Goal: Register for event/course

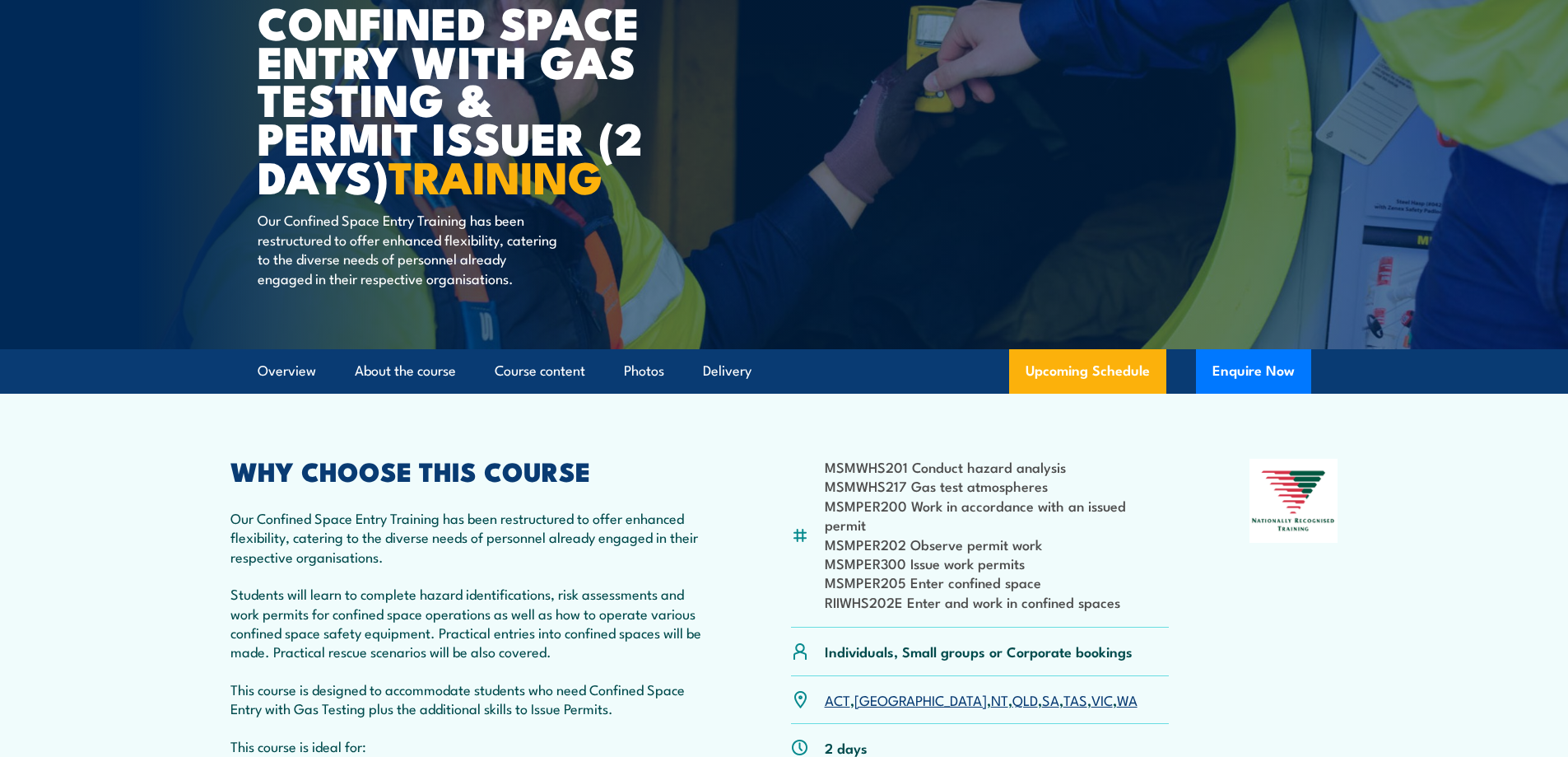
scroll to position [164, 0]
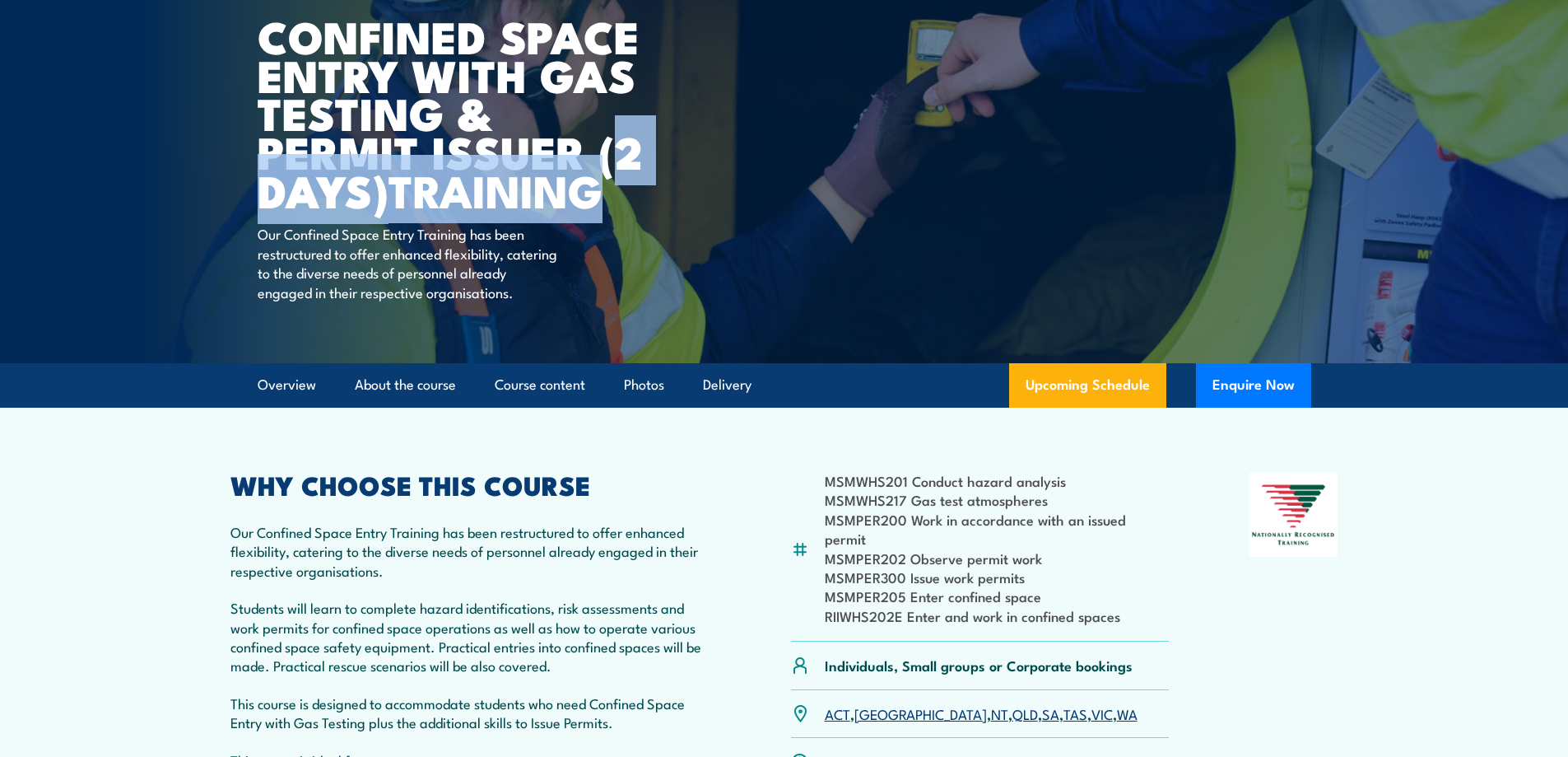
drag, startPoint x: 623, startPoint y: 157, endPoint x: 653, endPoint y: 207, distance: 58.3
click at [653, 207] on h1 "Confined Space Entry with Gas Testing & Permit Issuer (2 days) TRAINING" at bounding box center [461, 113] width 407 height 192
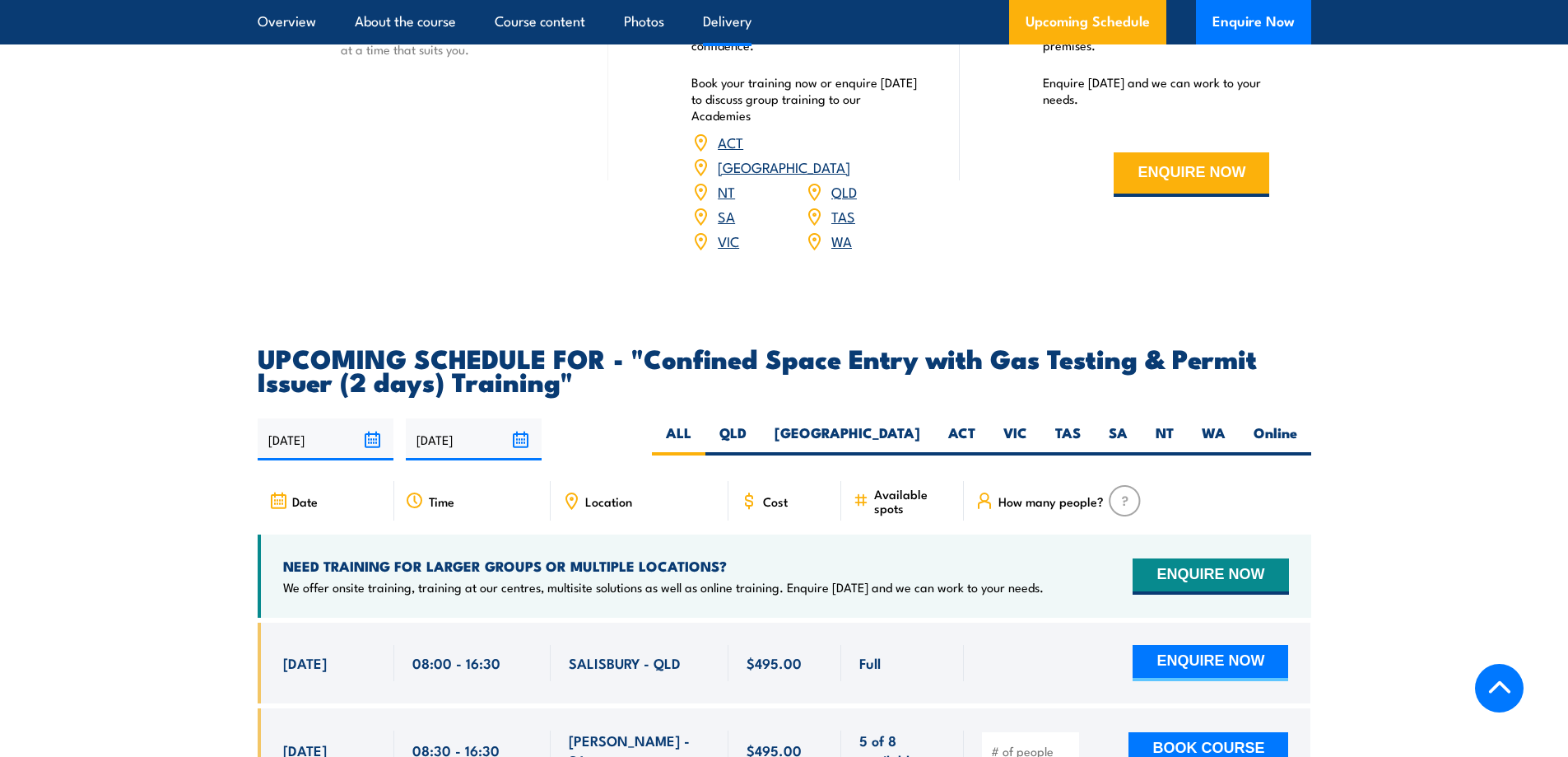
scroll to position [2718, 0]
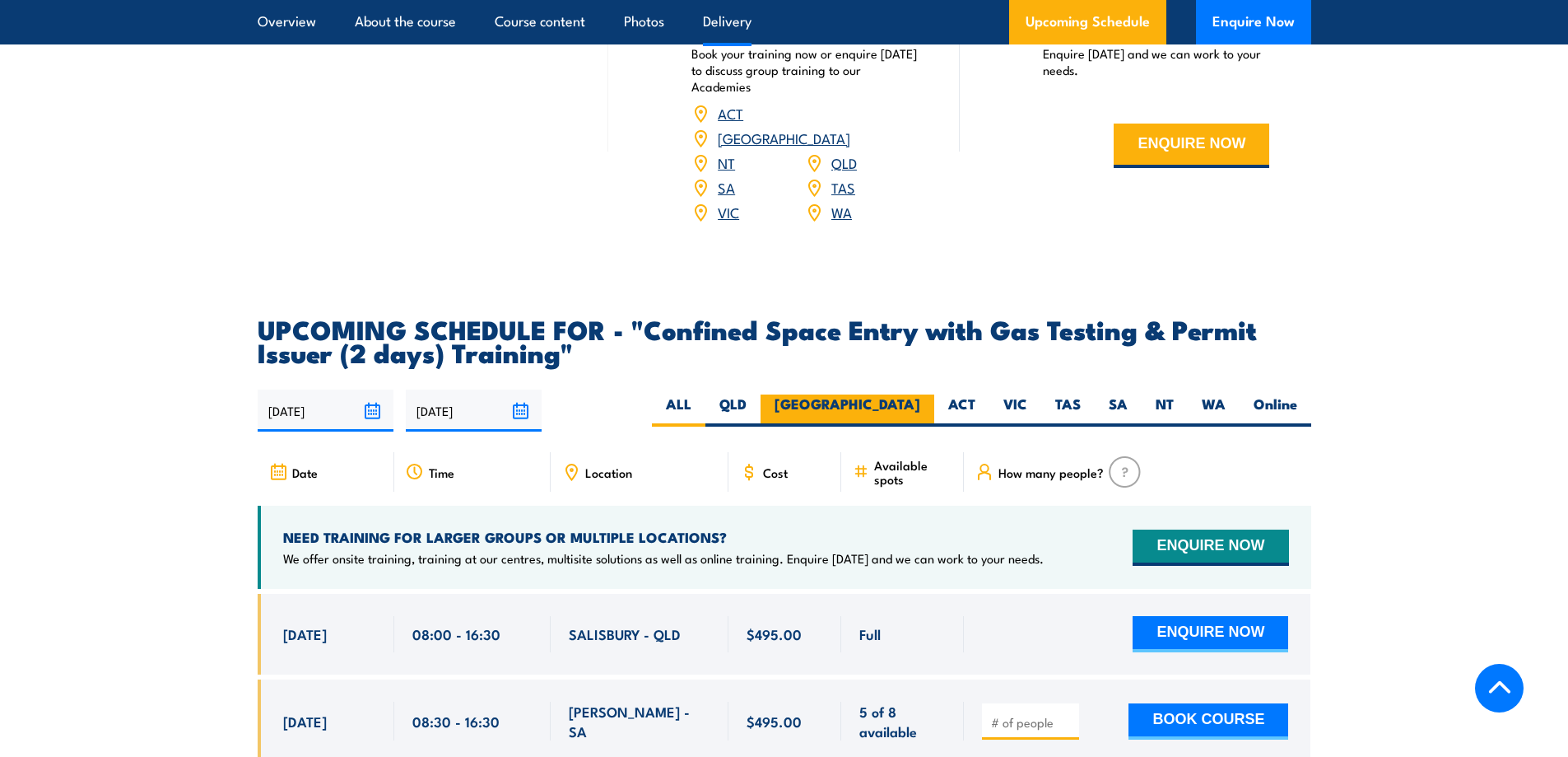
click at [889, 408] on label "[GEOGRAPHIC_DATA]" at bounding box center [847, 410] width 173 height 32
click at [920, 405] on input "[GEOGRAPHIC_DATA]" at bounding box center [926, 400] width 11 height 11
radio input "true"
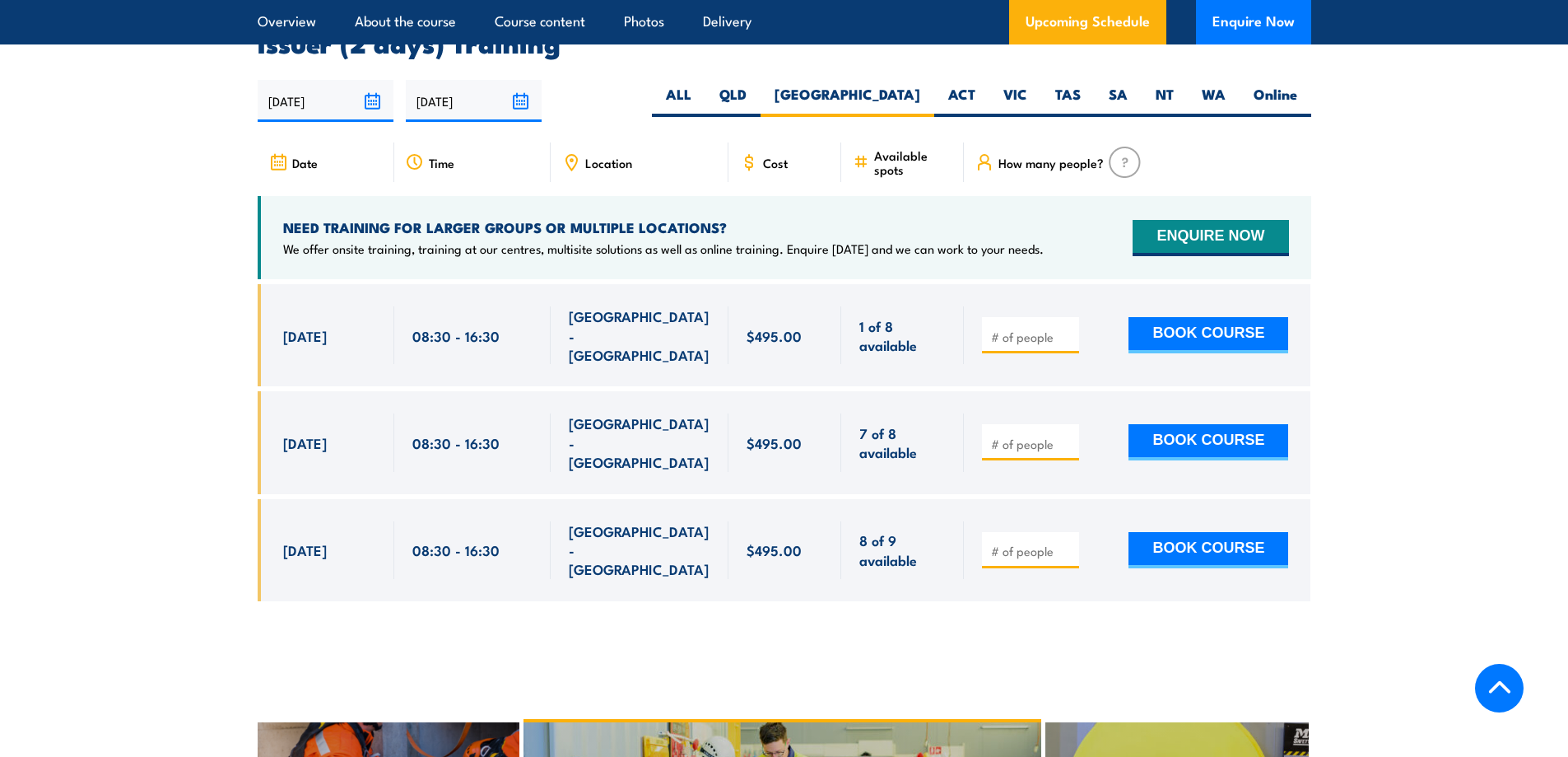
scroll to position [3030, 0]
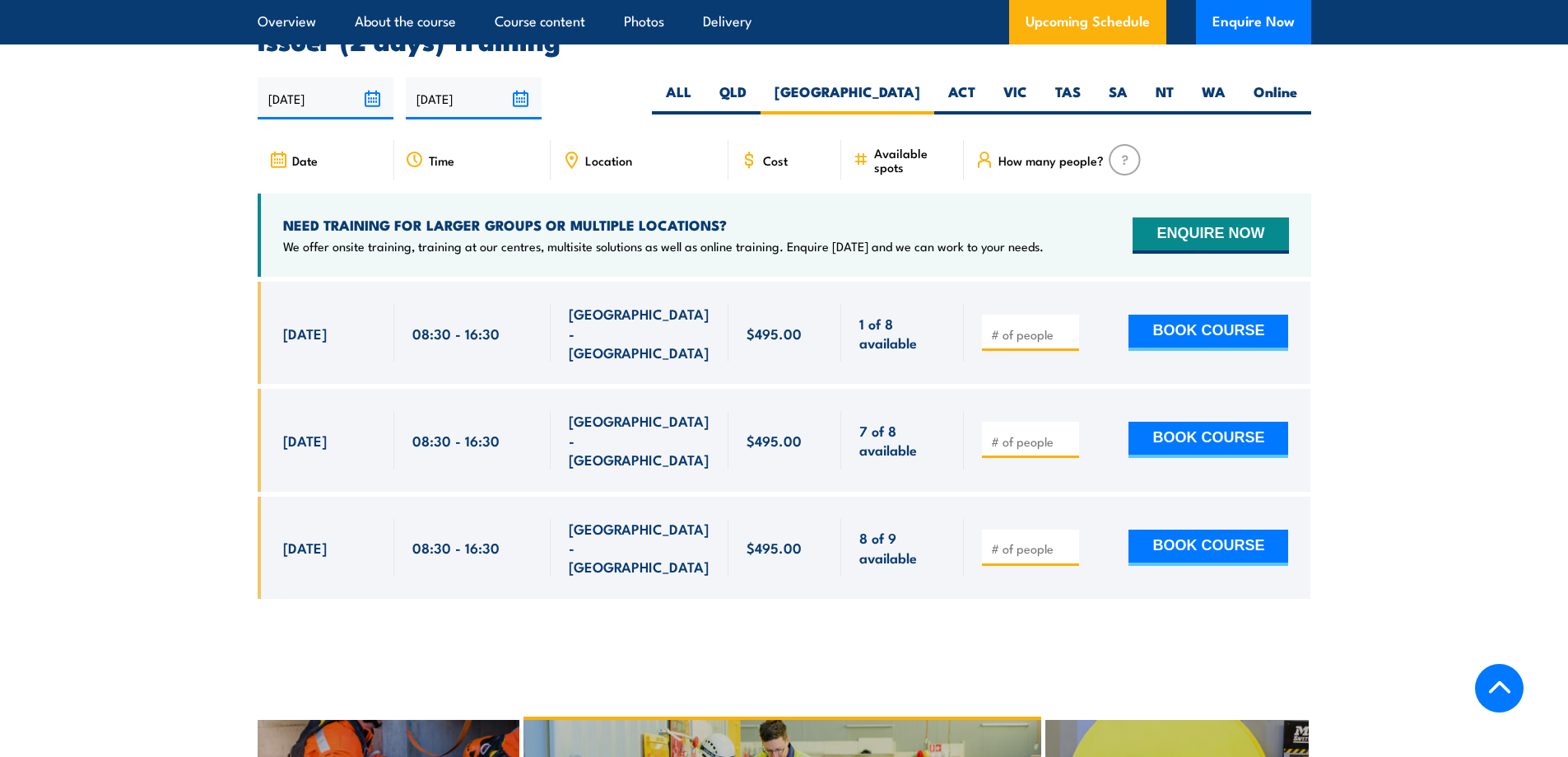
click at [589, 320] on span "[GEOGRAPHIC_DATA] - [GEOGRAPHIC_DATA]" at bounding box center [640, 333] width 142 height 58
click at [858, 559] on div at bounding box center [784, 452] width 1054 height 342
type input "1"
click at [1068, 326] on input "1" at bounding box center [1032, 334] width 83 height 16
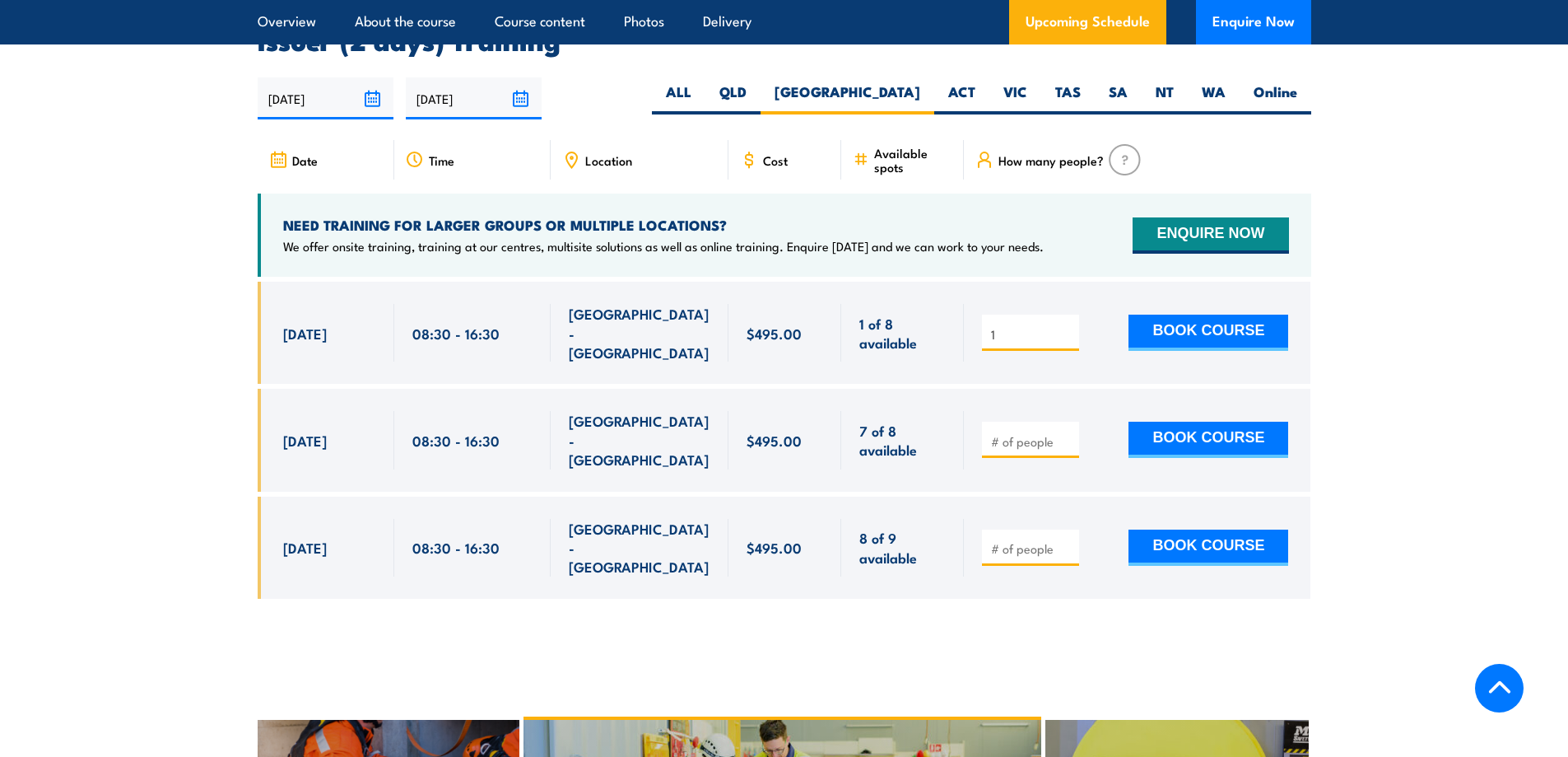
click at [1068, 326] on input "1" at bounding box center [1032, 334] width 83 height 16
click at [1067, 326] on input "1" at bounding box center [1032, 334] width 83 height 16
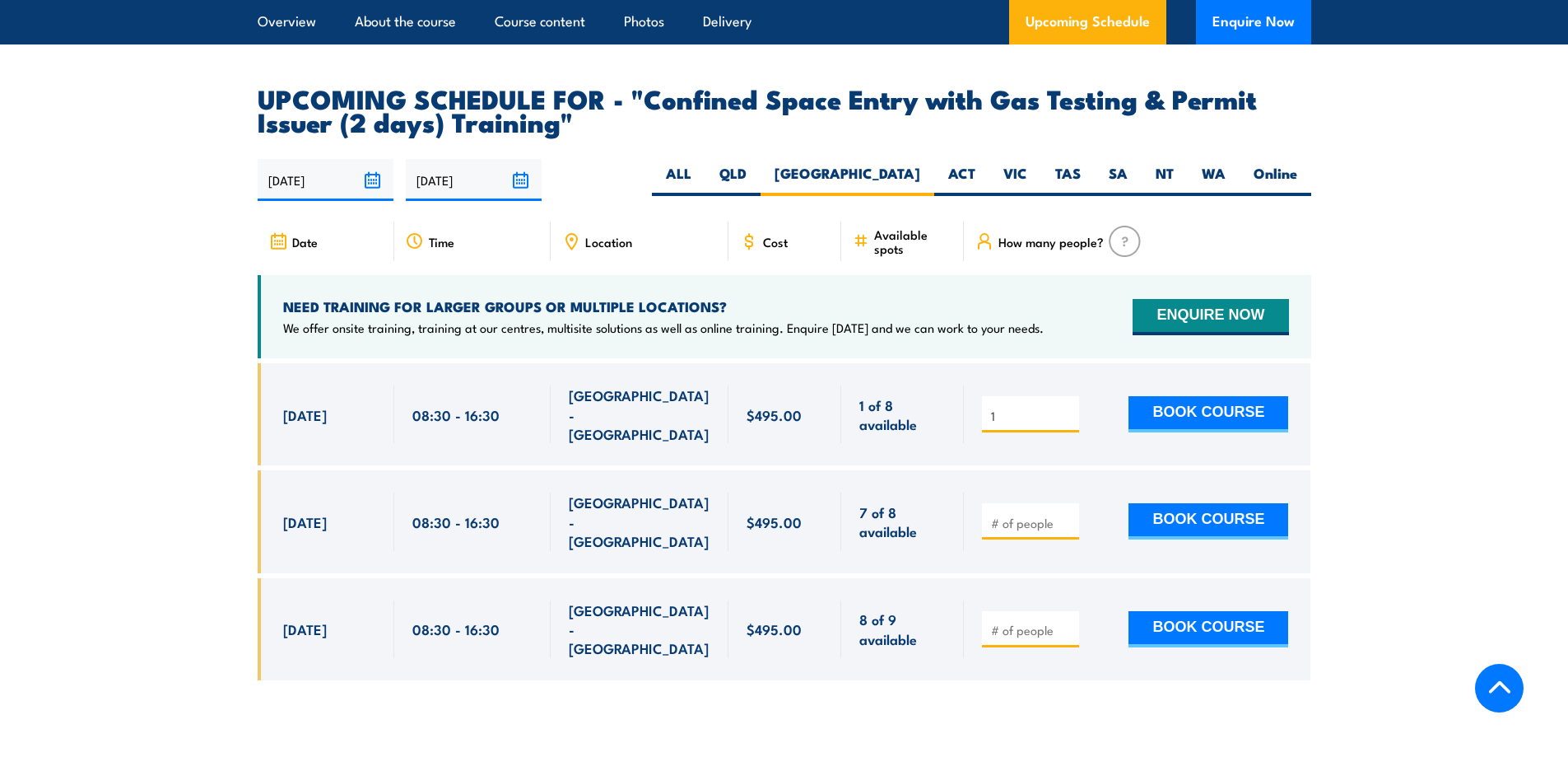
scroll to position [2947, 0]
click at [1131, 233] on img at bounding box center [1124, 242] width 32 height 31
click at [1016, 241] on span "How many people?" at bounding box center [1052, 241] width 105 height 14
click at [1068, 516] on input "1" at bounding box center [1032, 524] width 83 height 16
click at [1068, 516] on input "2" at bounding box center [1032, 524] width 83 height 16
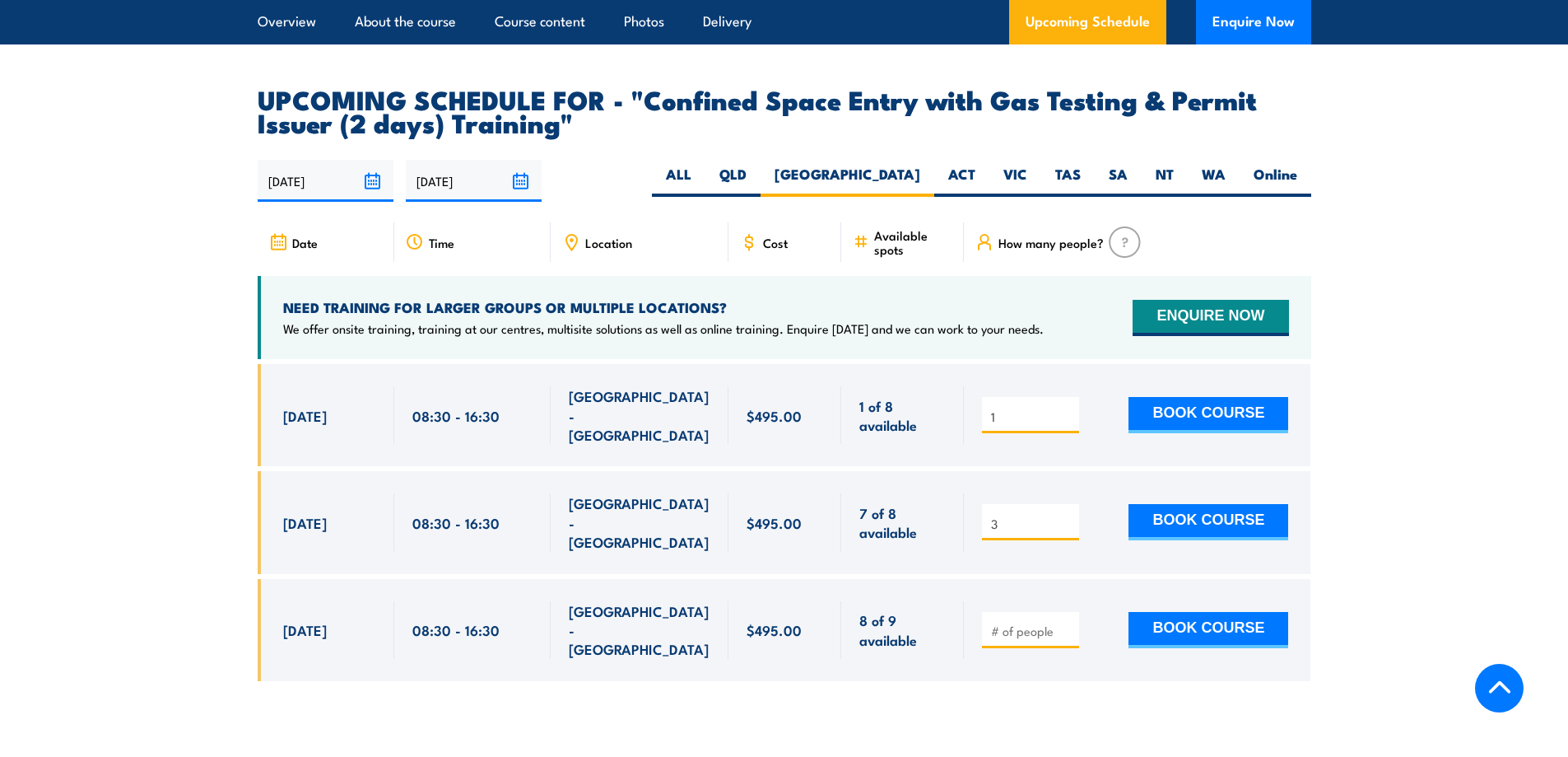
click at [1068, 516] on input "3" at bounding box center [1032, 524] width 83 height 16
type input "2"
click at [1063, 516] on input "2" at bounding box center [1032, 524] width 83 height 16
click at [1074, 520] on div "2 BOOK COURSE" at bounding box center [1137, 522] width 347 height 103
click at [1004, 408] on input "1" at bounding box center [1032, 417] width 83 height 16
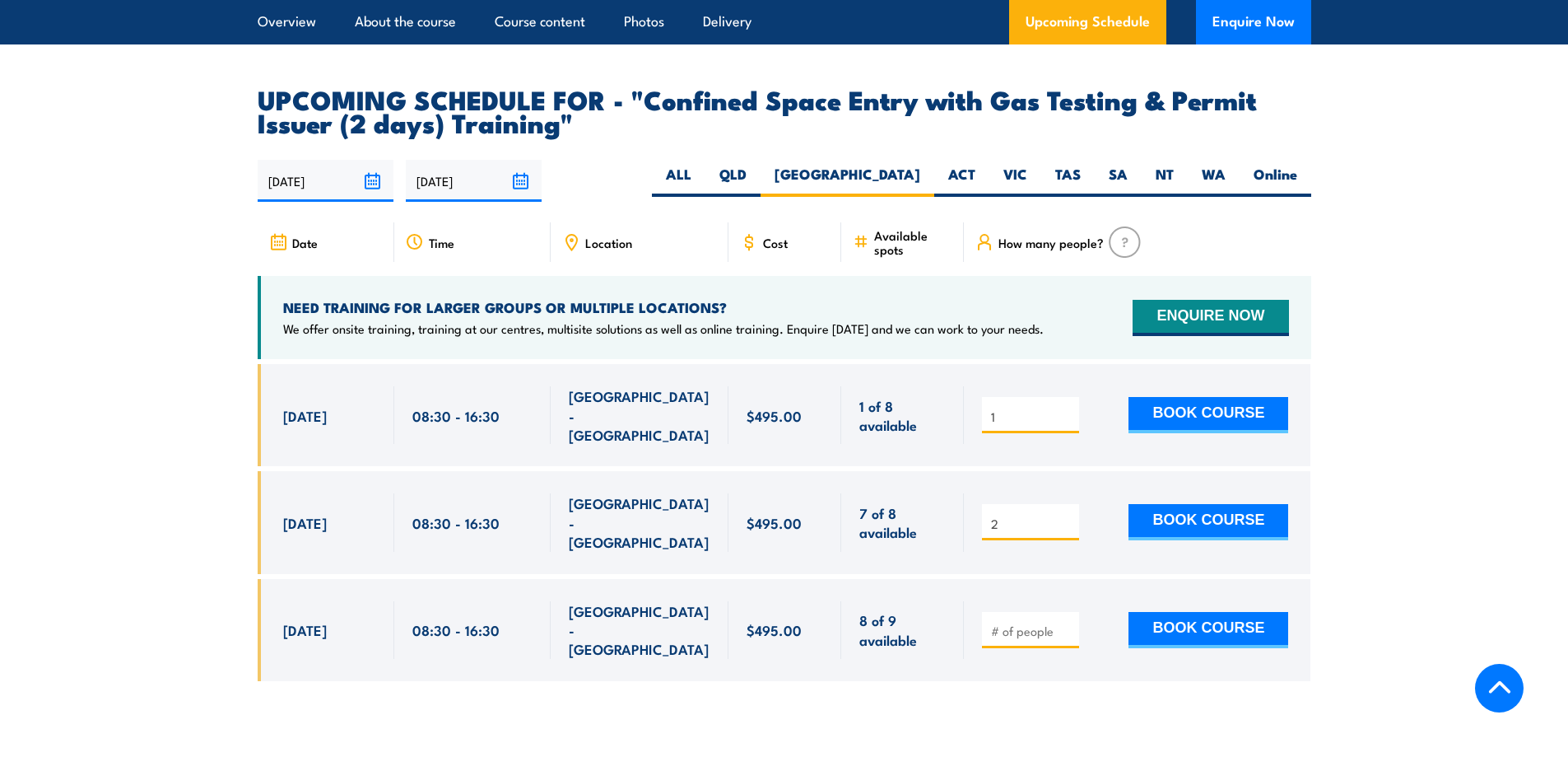
drag, startPoint x: 1004, startPoint y: 397, endPoint x: 936, endPoint y: 396, distance: 68.0
click at [936, 396] on div "[DATE] 08:30 - 08:30" at bounding box center [784, 415] width 1054 height 103
click at [662, 505] on div "[GEOGRAPHIC_DATA] - [GEOGRAPHIC_DATA]" at bounding box center [640, 522] width 142 height 58
click at [1026, 516] on input "2" at bounding box center [1032, 524] width 83 height 16
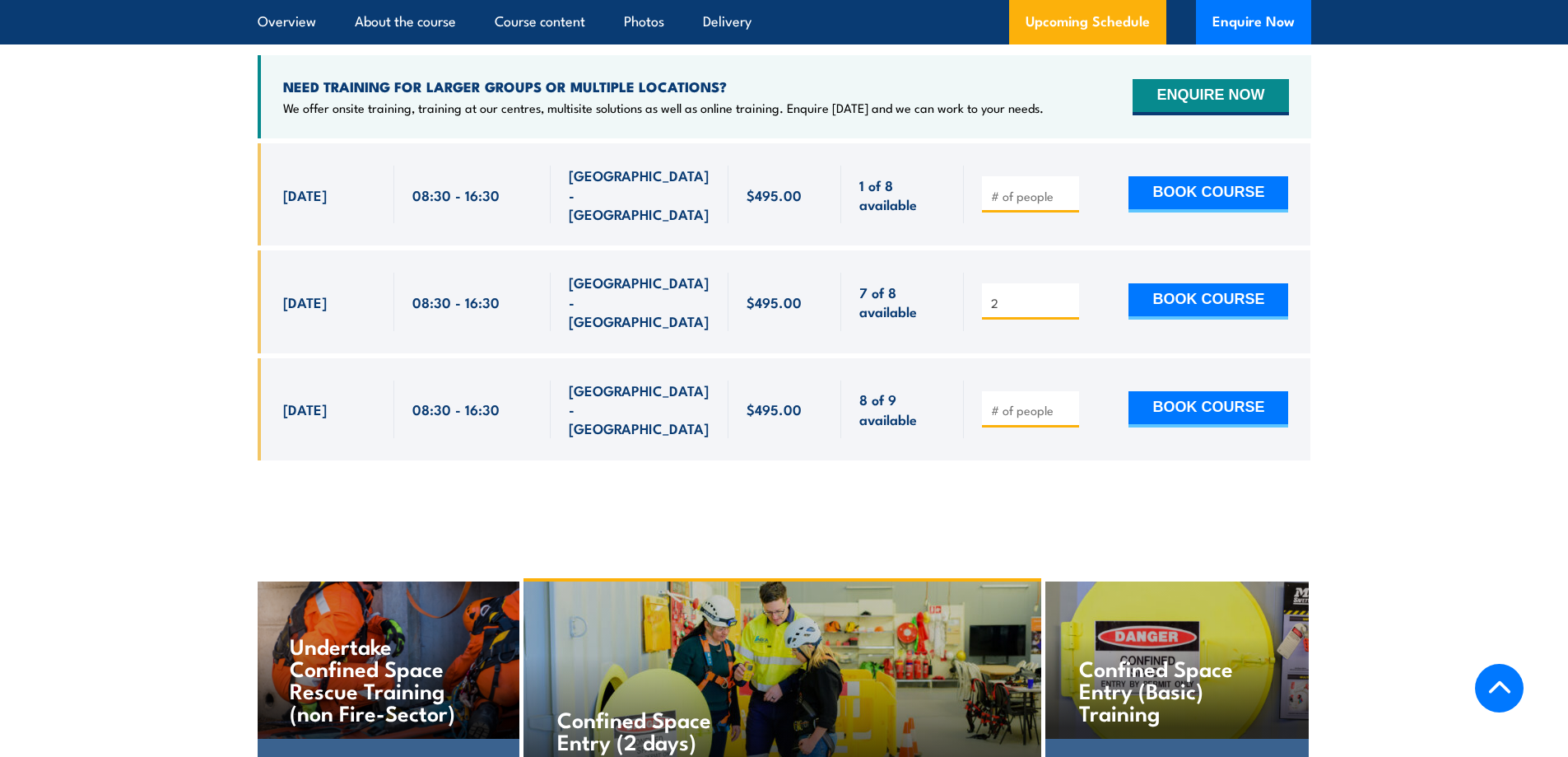
scroll to position [3030, 0]
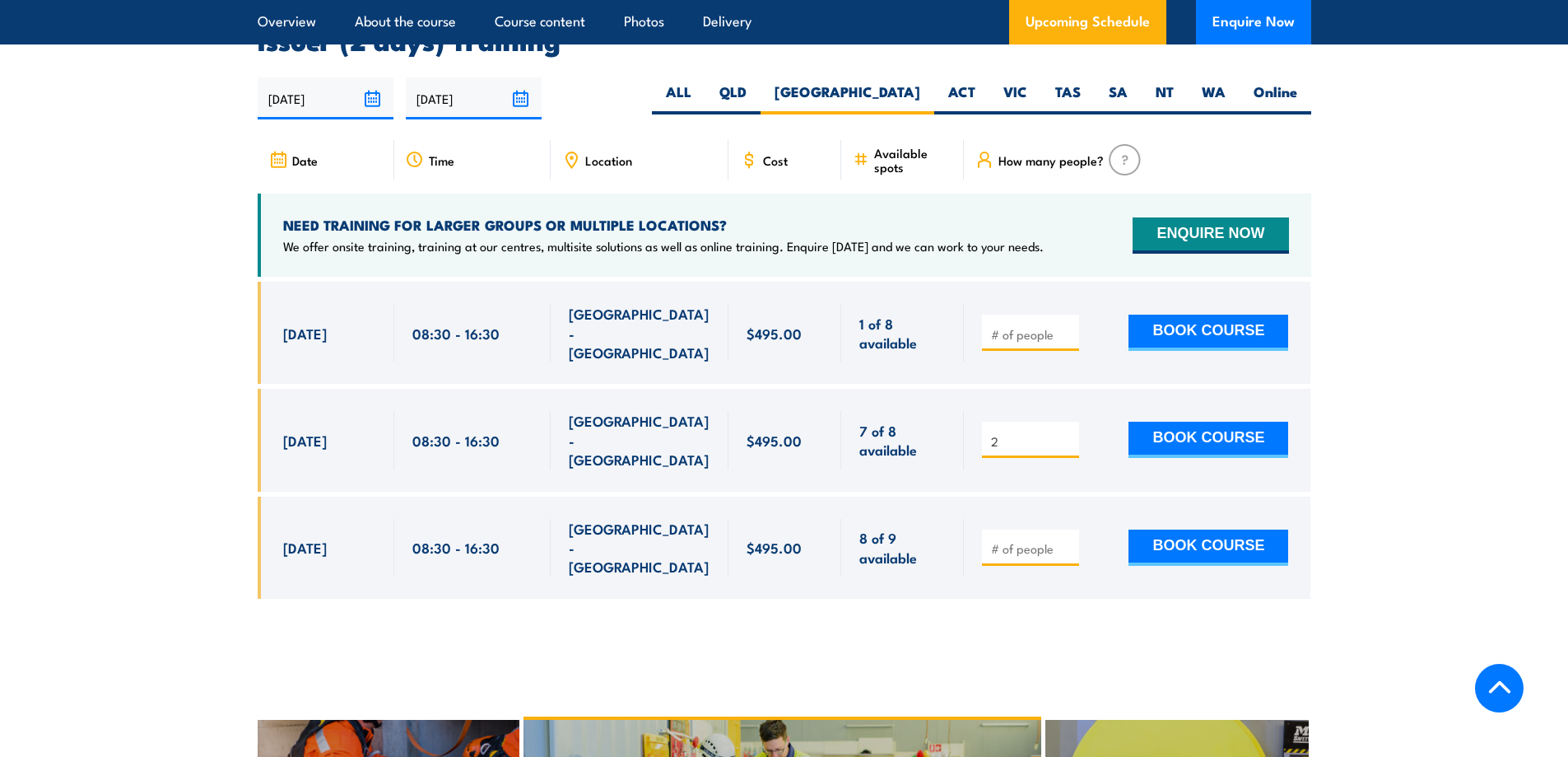
click at [523, 91] on input "[DATE]" at bounding box center [474, 98] width 136 height 42
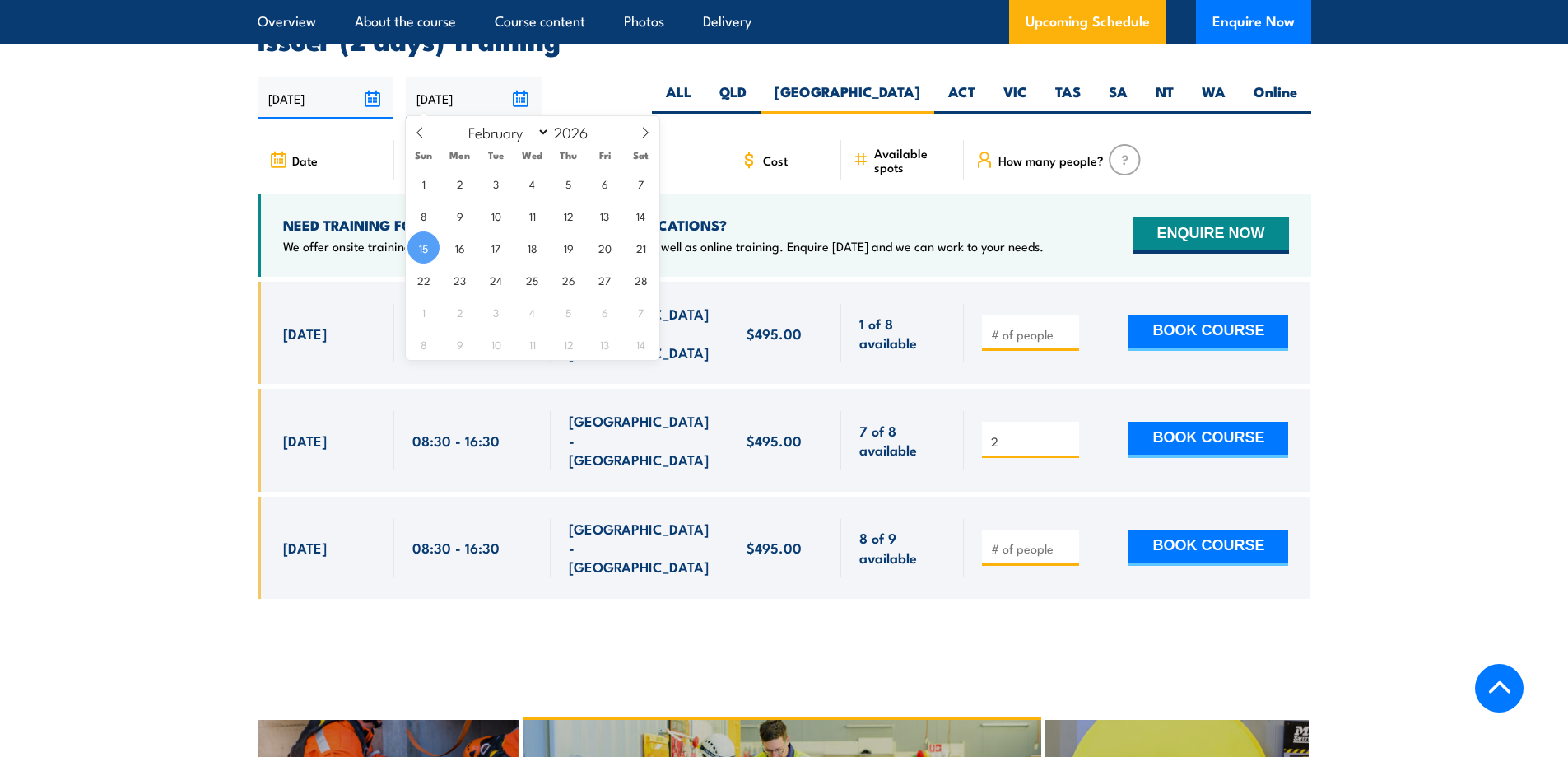
click at [633, 71] on article "UPCOMING SCHEDULE FOR - "Confined Space Entry with Gas Testing & Permit Issuer …" at bounding box center [784, 313] width 1054 height 618
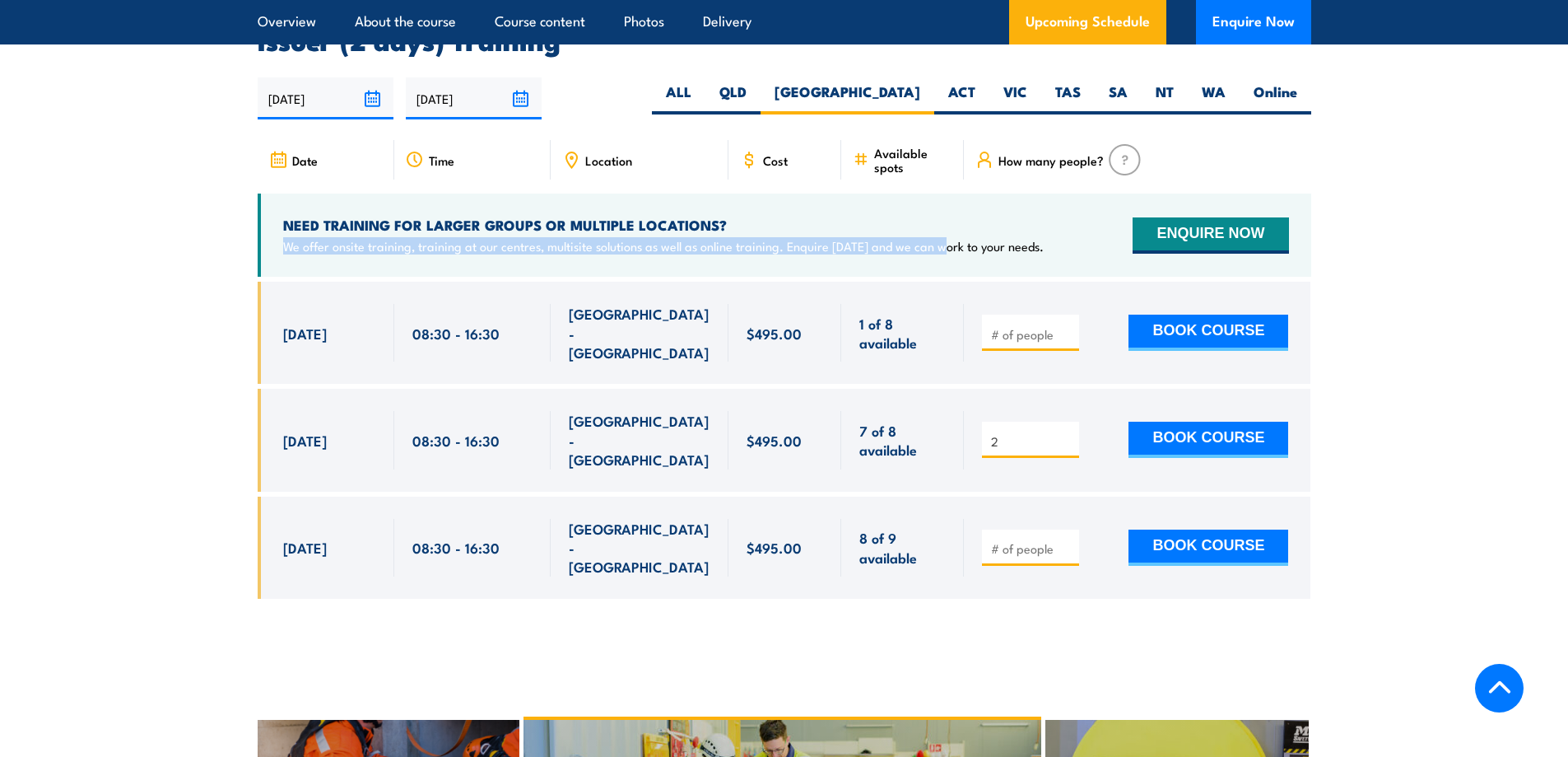
drag, startPoint x: 666, startPoint y: 247, endPoint x: 944, endPoint y: 248, distance: 278.0
click at [944, 248] on div "NEED TRAINING FOR LARGER GROUPS OR MULTIPLE LOCATIONS? We offer onsite training…" at bounding box center [784, 235] width 1054 height 84
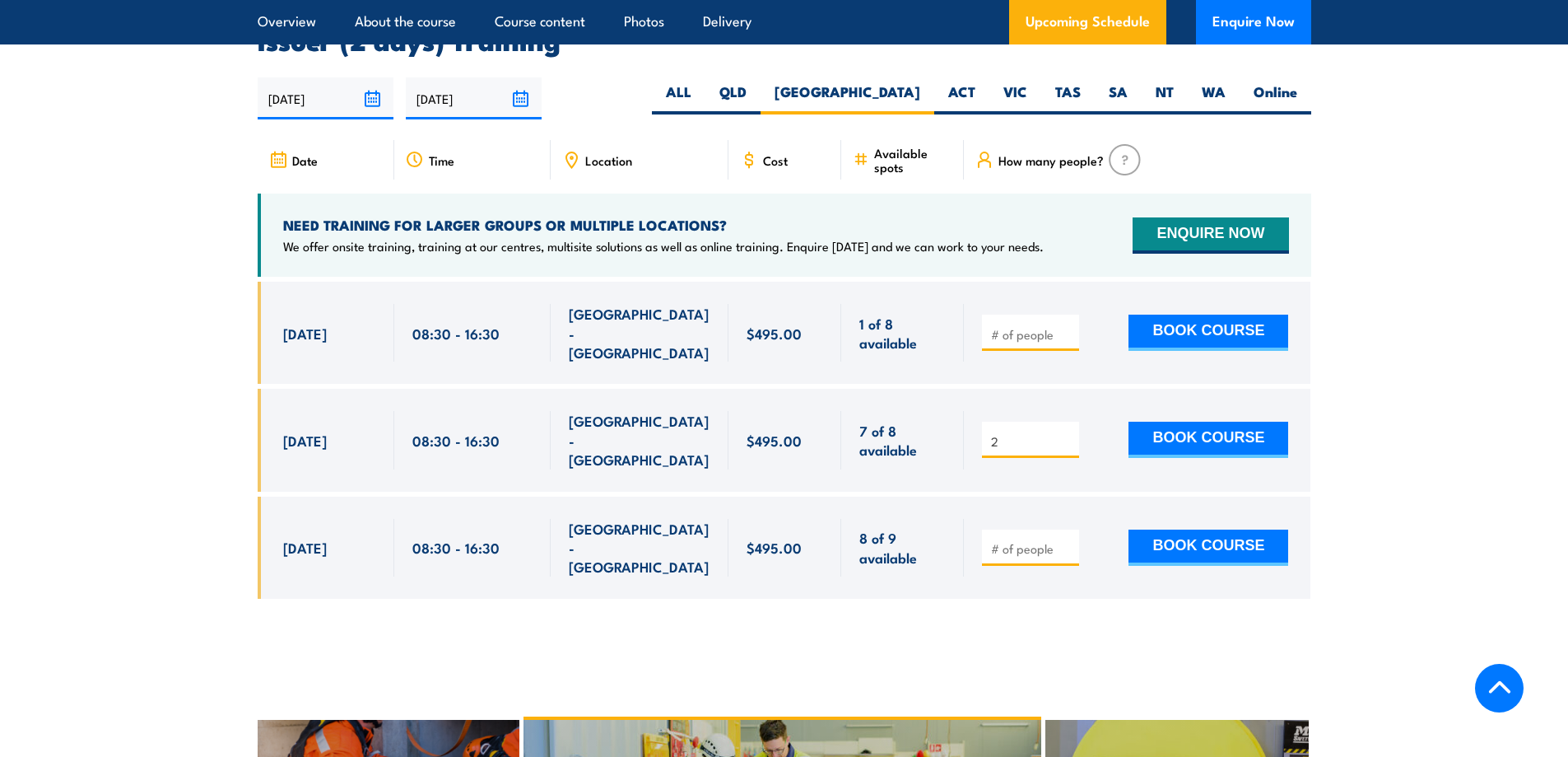
drag, startPoint x: 563, startPoint y: 401, endPoint x: 699, endPoint y: 411, distance: 136.4
click at [699, 411] on div "[GEOGRAPHIC_DATA] - [GEOGRAPHIC_DATA]" at bounding box center [640, 439] width 178 height 103
click at [463, 431] on span "08:30 - 16:30" at bounding box center [456, 440] width 87 height 19
drag, startPoint x: 278, startPoint y: 407, endPoint x: 387, endPoint y: 406, distance: 109.0
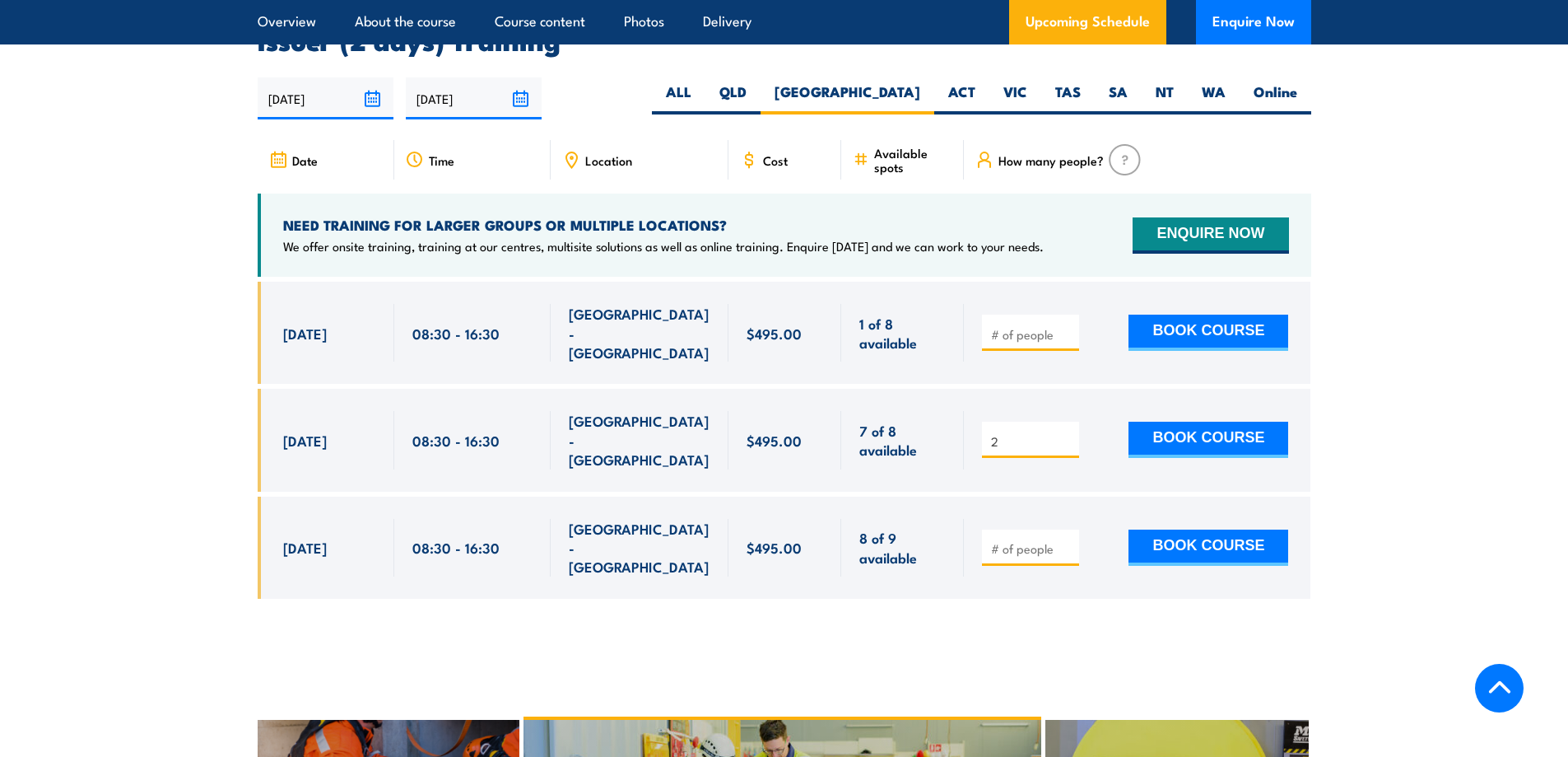
click at [387, 406] on div "[DATE] 08:30 - 08:30" at bounding box center [326, 439] width 137 height 103
click at [554, 410] on div "[GEOGRAPHIC_DATA] - [GEOGRAPHIC_DATA]" at bounding box center [640, 439] width 178 height 103
drag, startPoint x: 852, startPoint y: 399, endPoint x: 955, endPoint y: 432, distance: 108.2
click at [955, 432] on div "7 of 8 available" at bounding box center [902, 439] width 122 height 103
click at [1033, 422] on div "2" at bounding box center [1030, 440] width 97 height 36
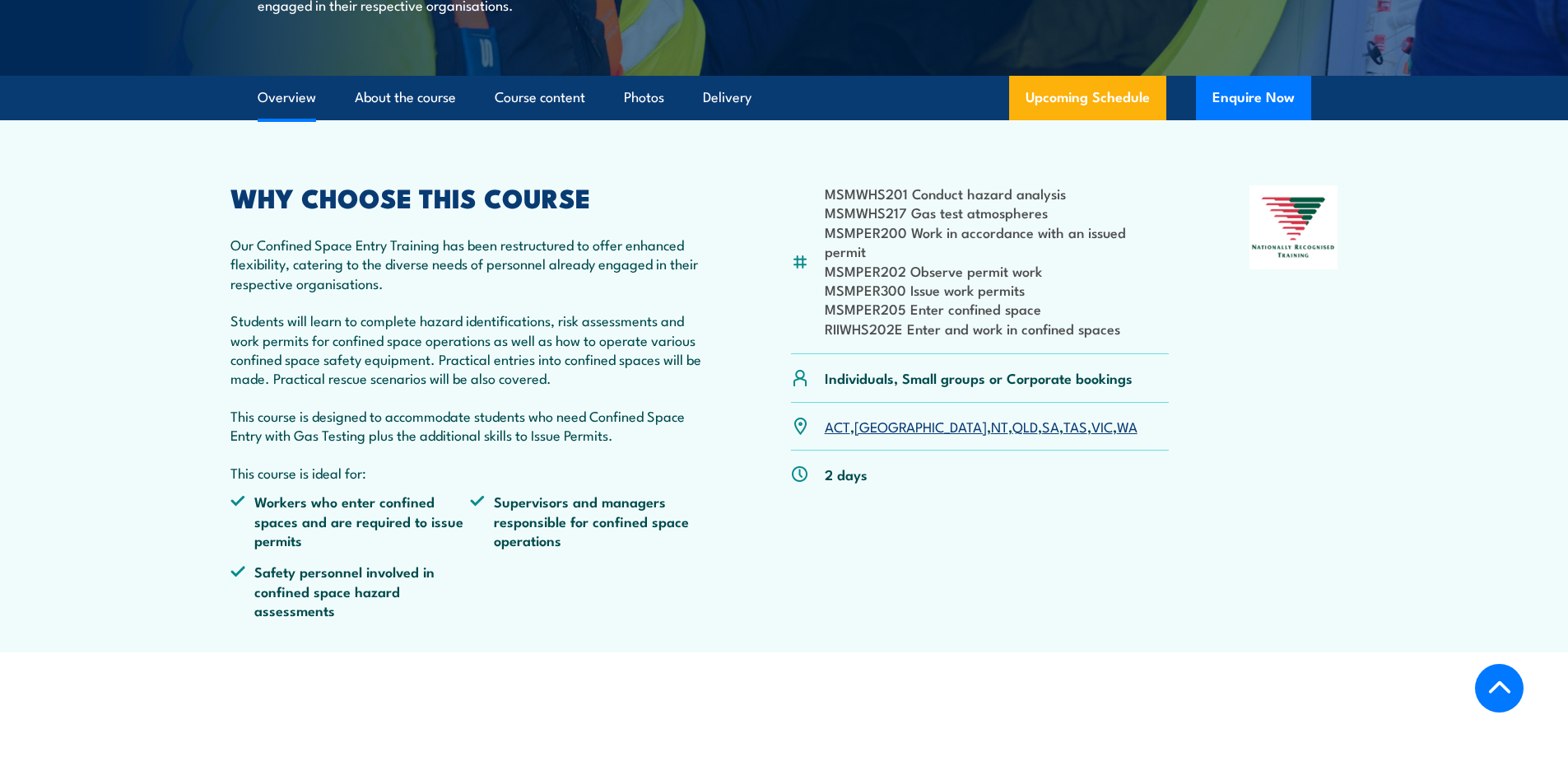
scroll to position [395, 0]
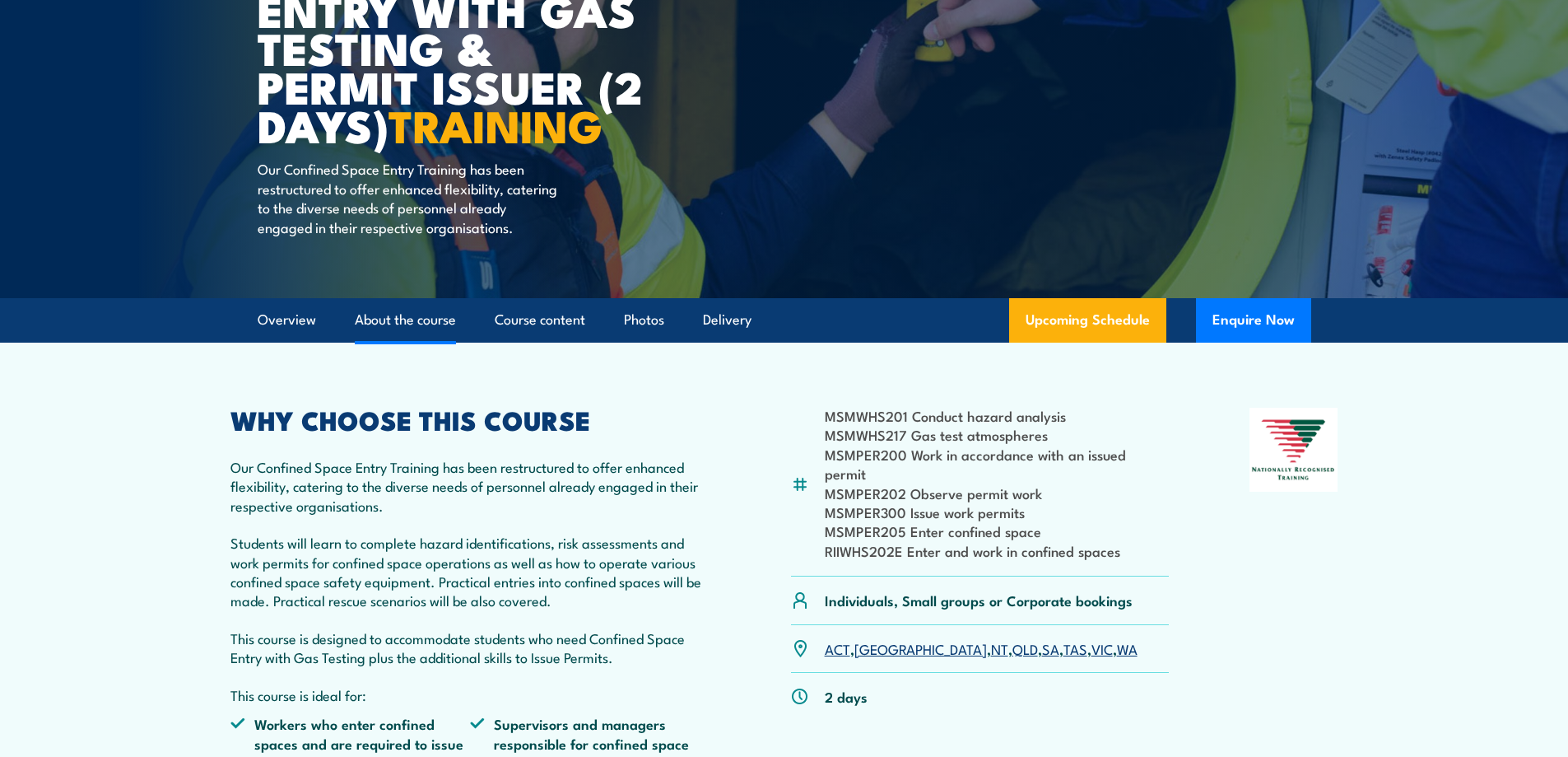
click at [410, 341] on link "About the course" at bounding box center [406, 320] width 102 height 44
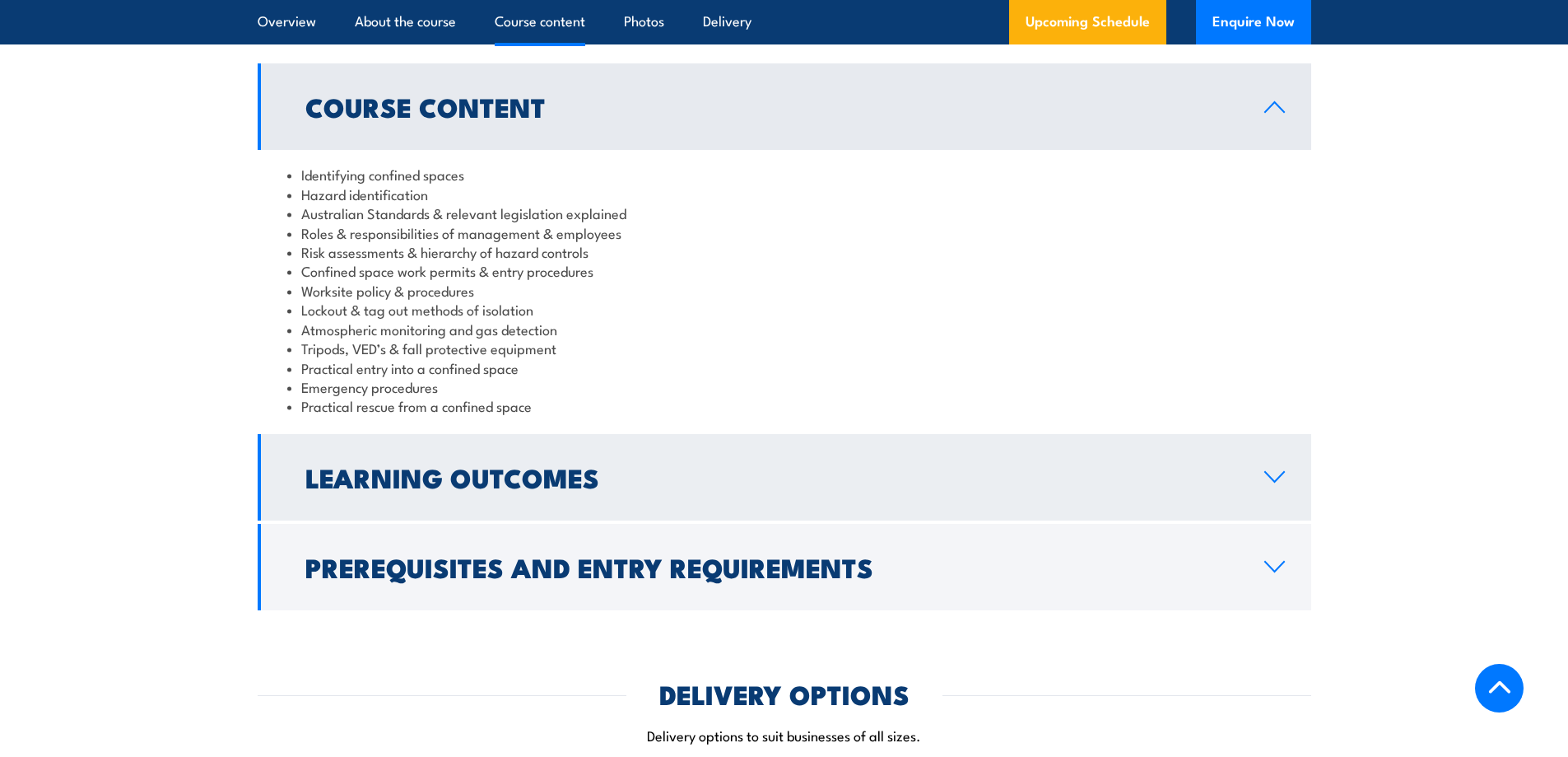
scroll to position [1834, 0]
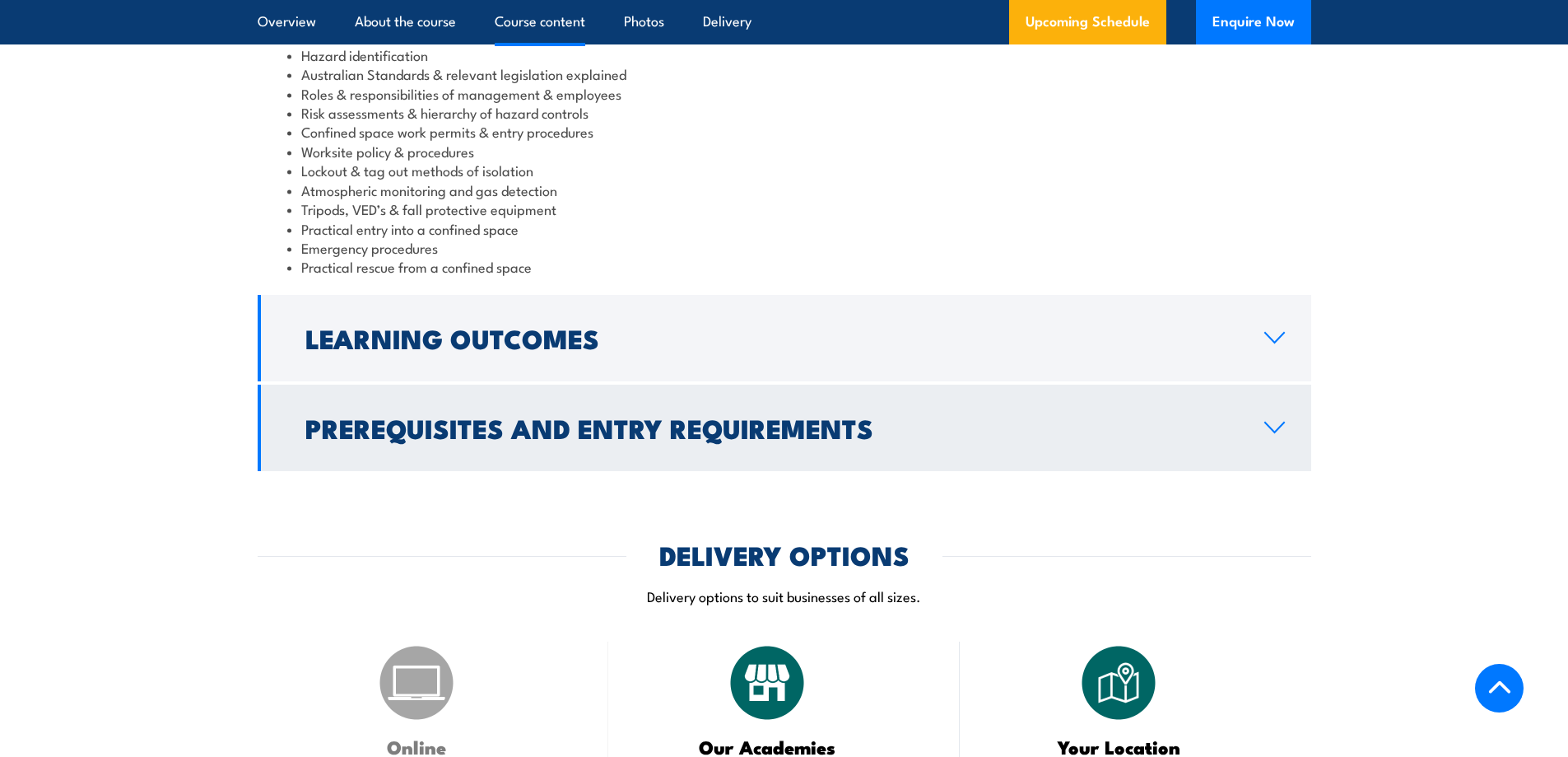
click at [1135, 439] on h2 "Prerequisites and Entry Requirements" at bounding box center [772, 427] width 933 height 23
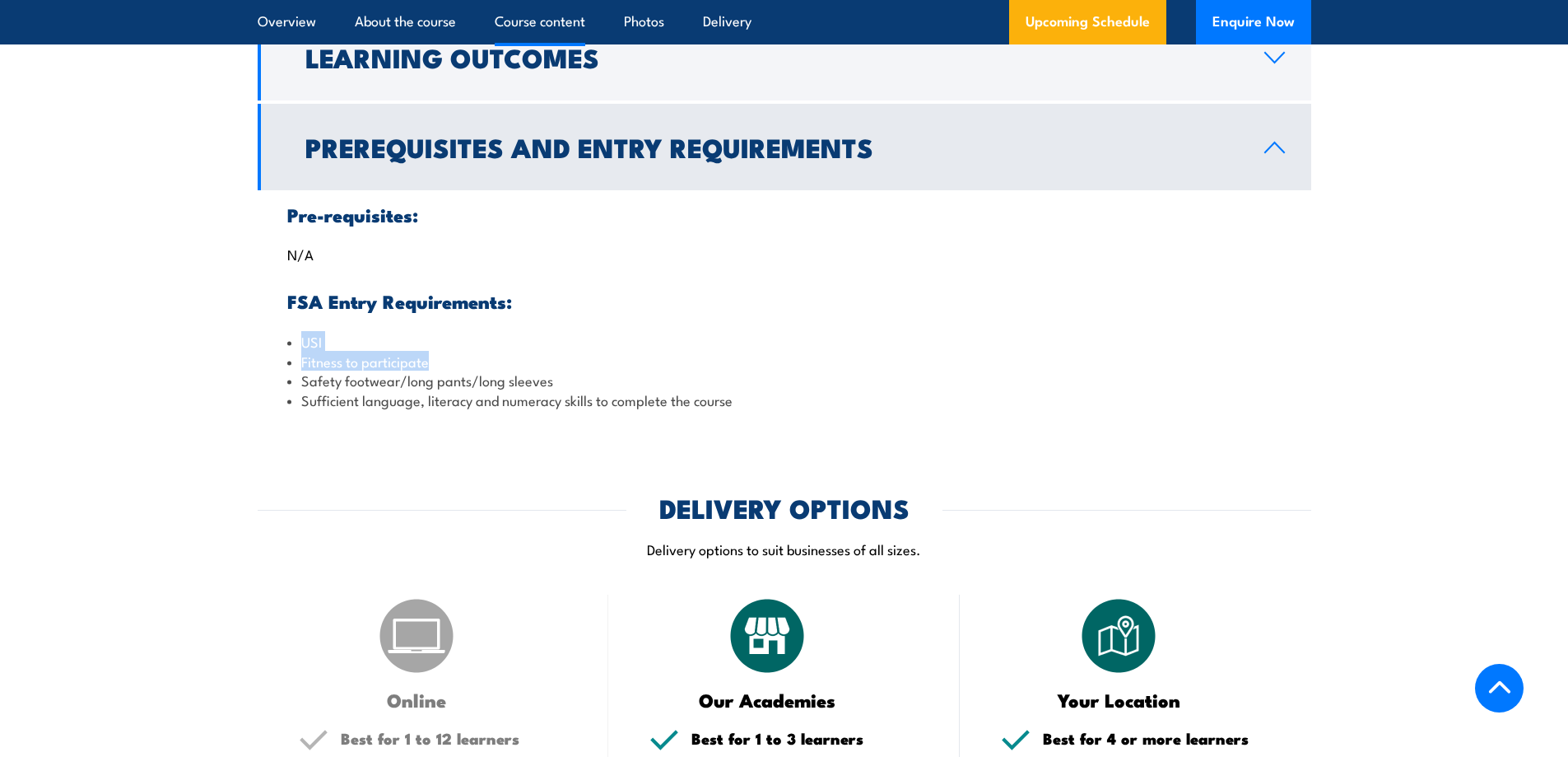
drag, startPoint x: 301, startPoint y: 365, endPoint x: 779, endPoint y: 382, distance: 478.3
click at [779, 382] on ul "USI Fitness to participate Safety footwear/long pants/long sleeves Sufficient l…" at bounding box center [785, 370] width 995 height 77
click at [779, 370] on li "Fitness to participate" at bounding box center [785, 360] width 995 height 19
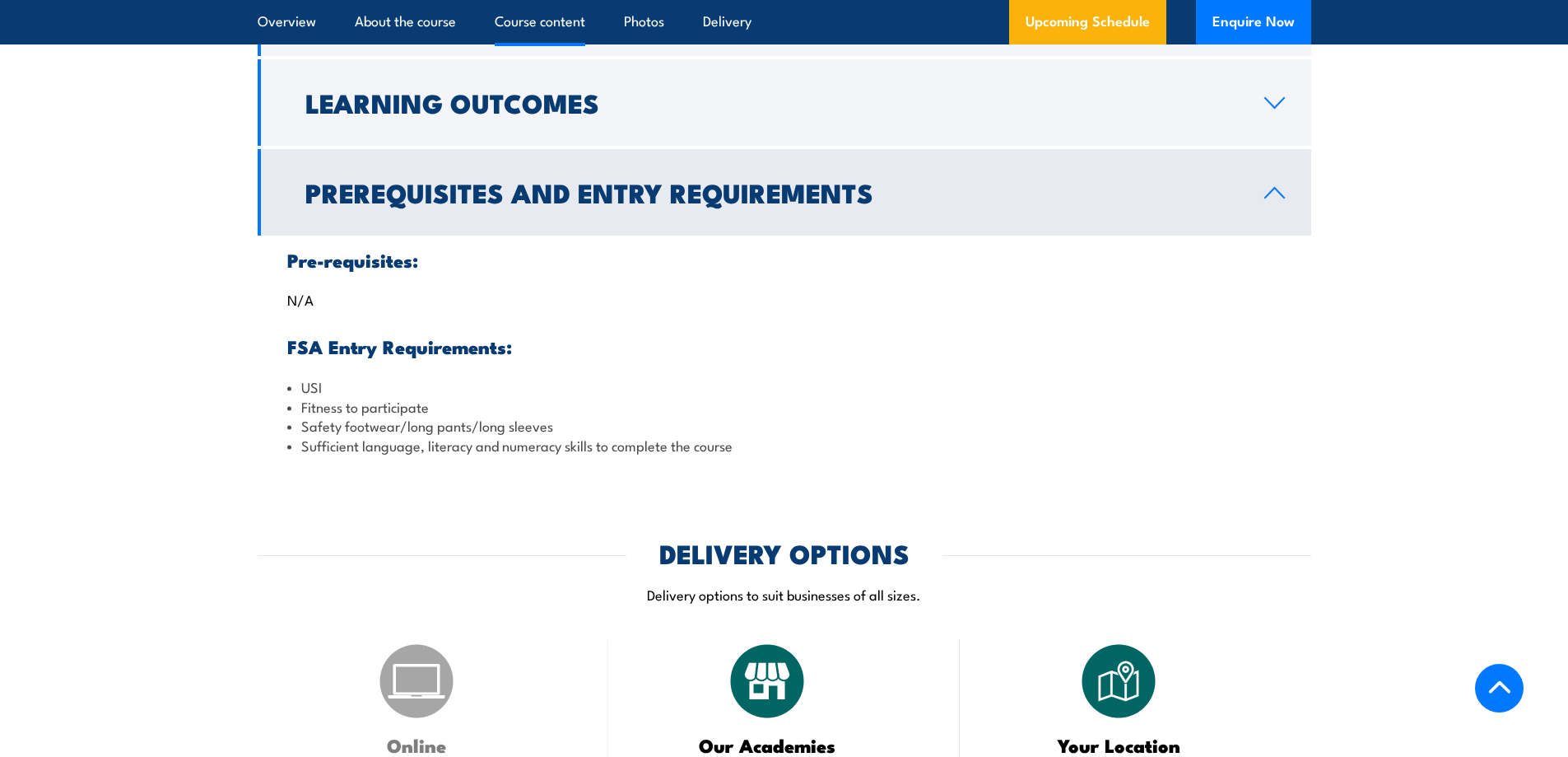
scroll to position [1751, 0]
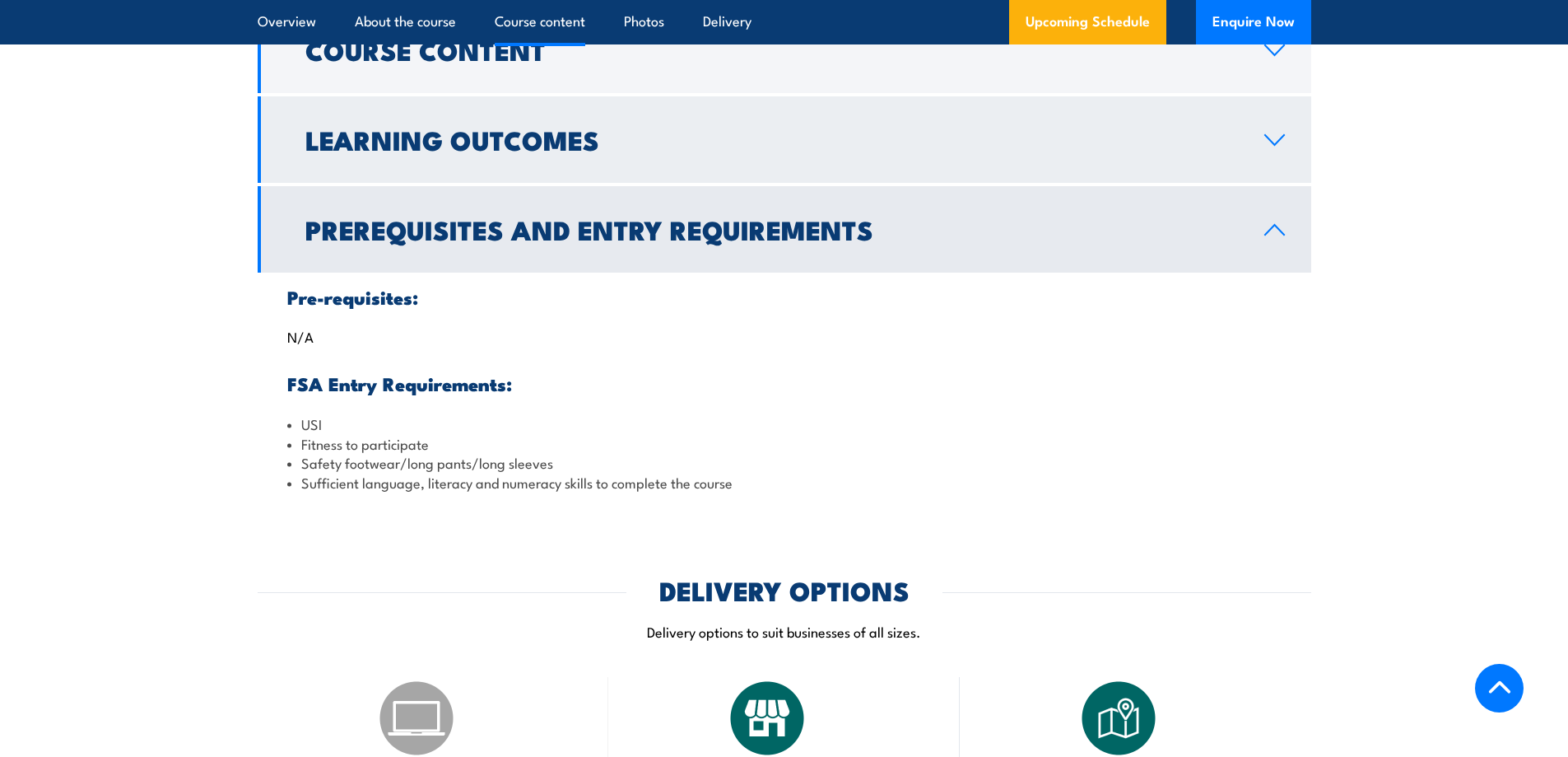
click at [1245, 156] on link "Learning Outcomes" at bounding box center [784, 139] width 1054 height 86
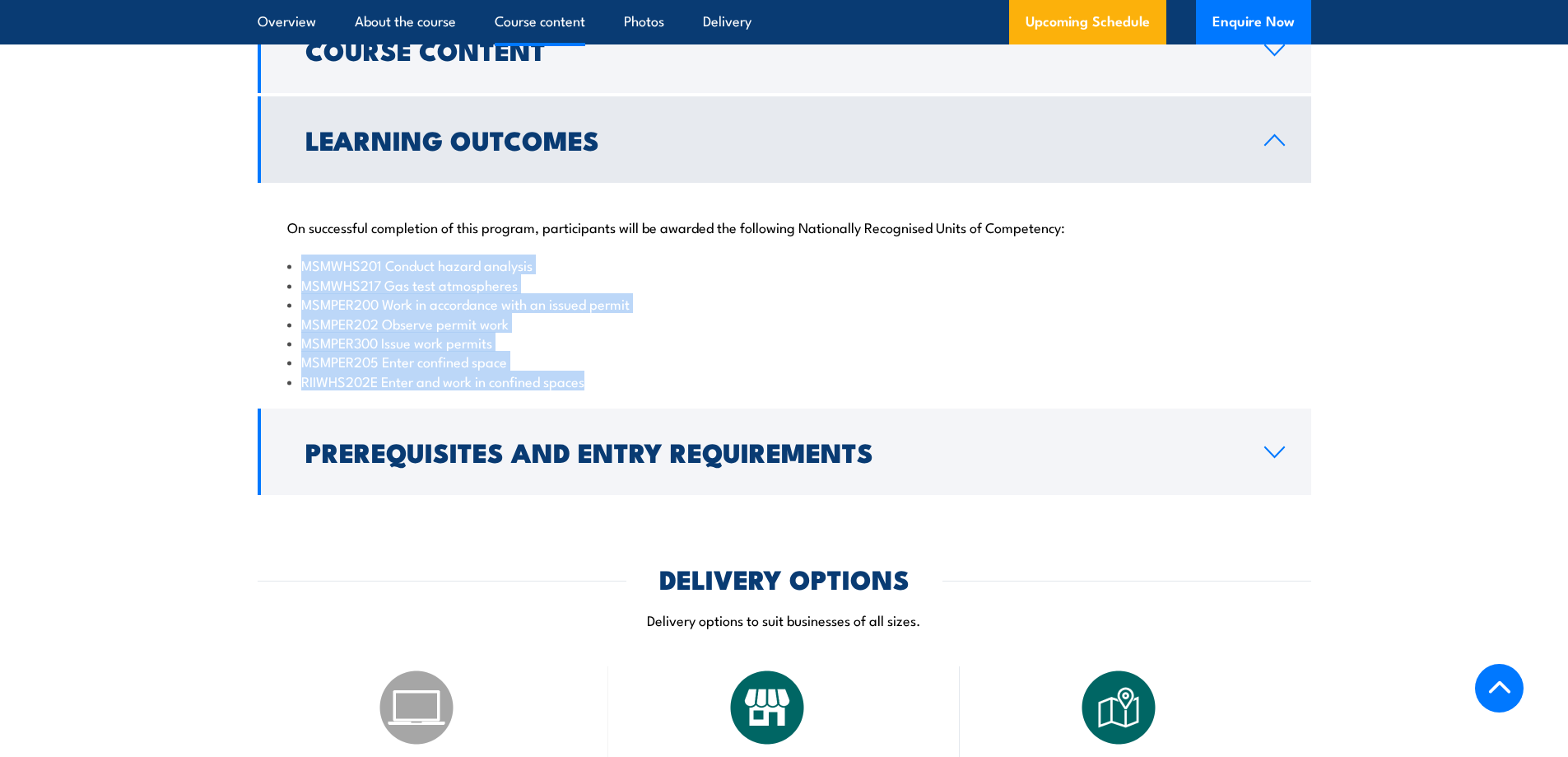
drag, startPoint x: 599, startPoint y: 407, endPoint x: 214, endPoint y: 286, distance: 403.6
click at [214, 286] on section "Course Content Identifying confined spaces Hazard identification Australian Sta…" at bounding box center [784, 251] width 1568 height 488
click at [180, 306] on section "Course Content Identifying confined spaces Hazard identification Australian Sta…" at bounding box center [784, 251] width 1568 height 488
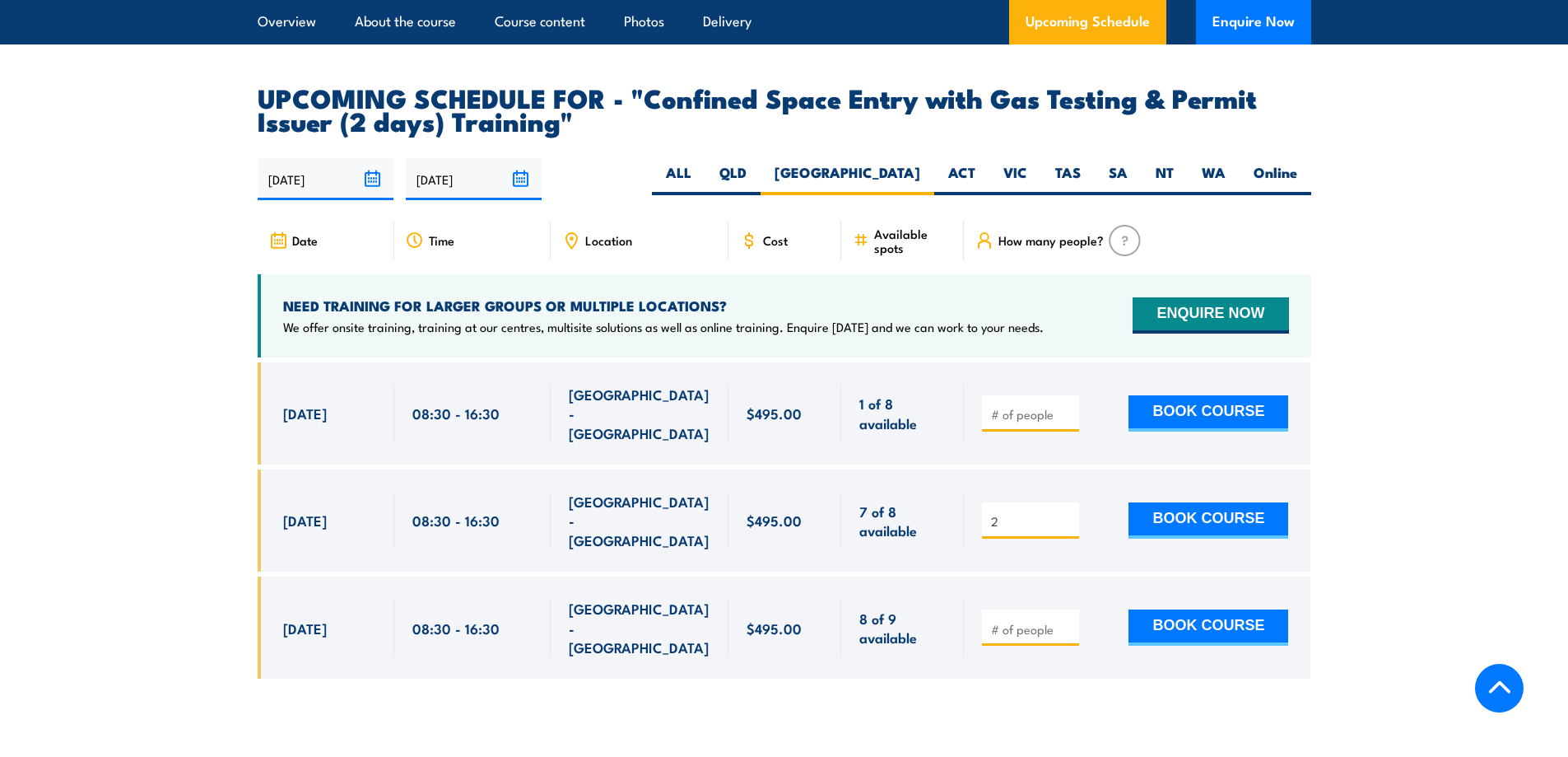
scroll to position [2986, 0]
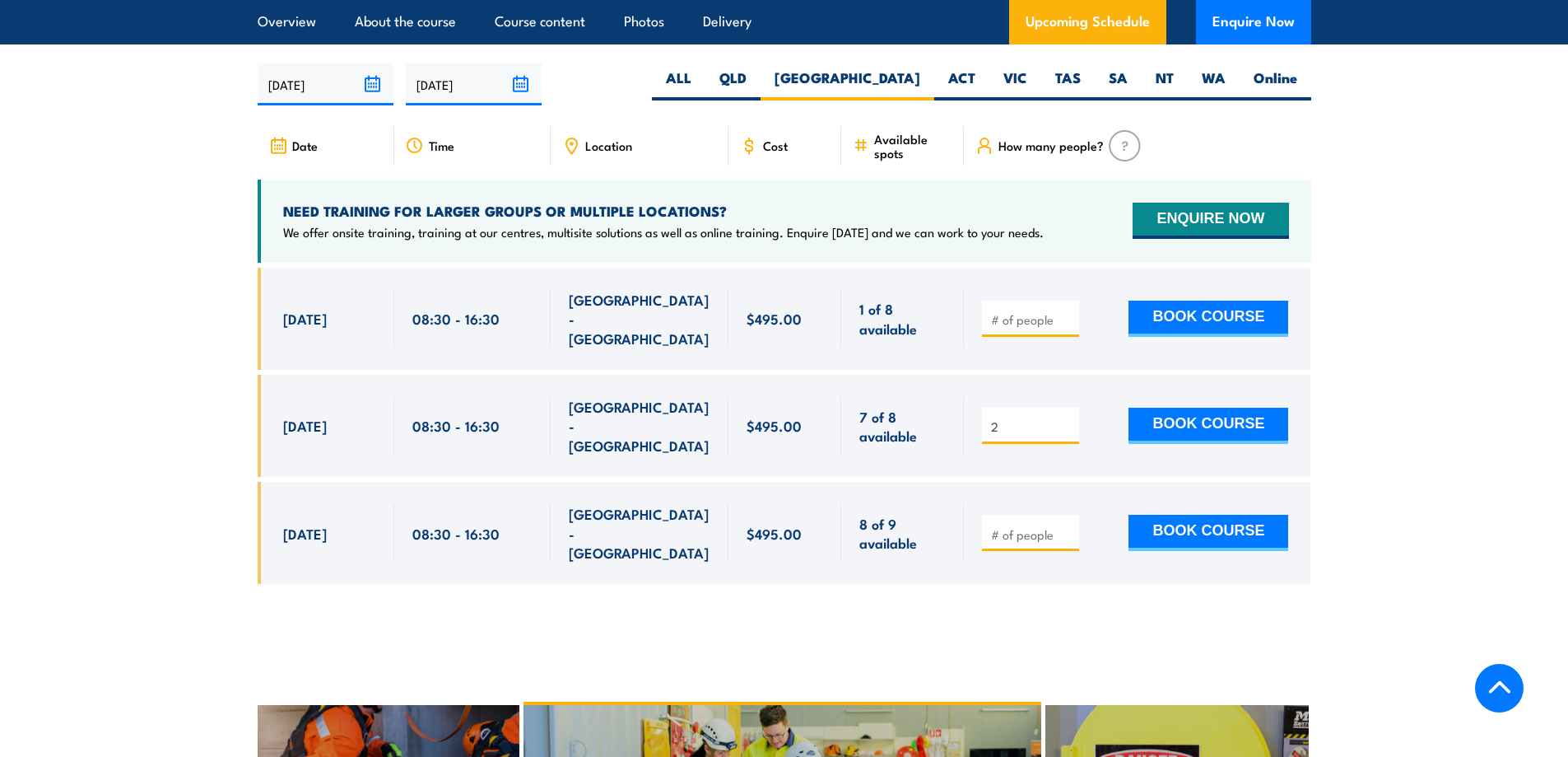
click at [1008, 409] on div "2" at bounding box center [1030, 426] width 97 height 36
click at [1019, 416] on span "2" at bounding box center [1031, 425] width 85 height 19
click at [1019, 418] on input "2" at bounding box center [1032, 427] width 83 height 16
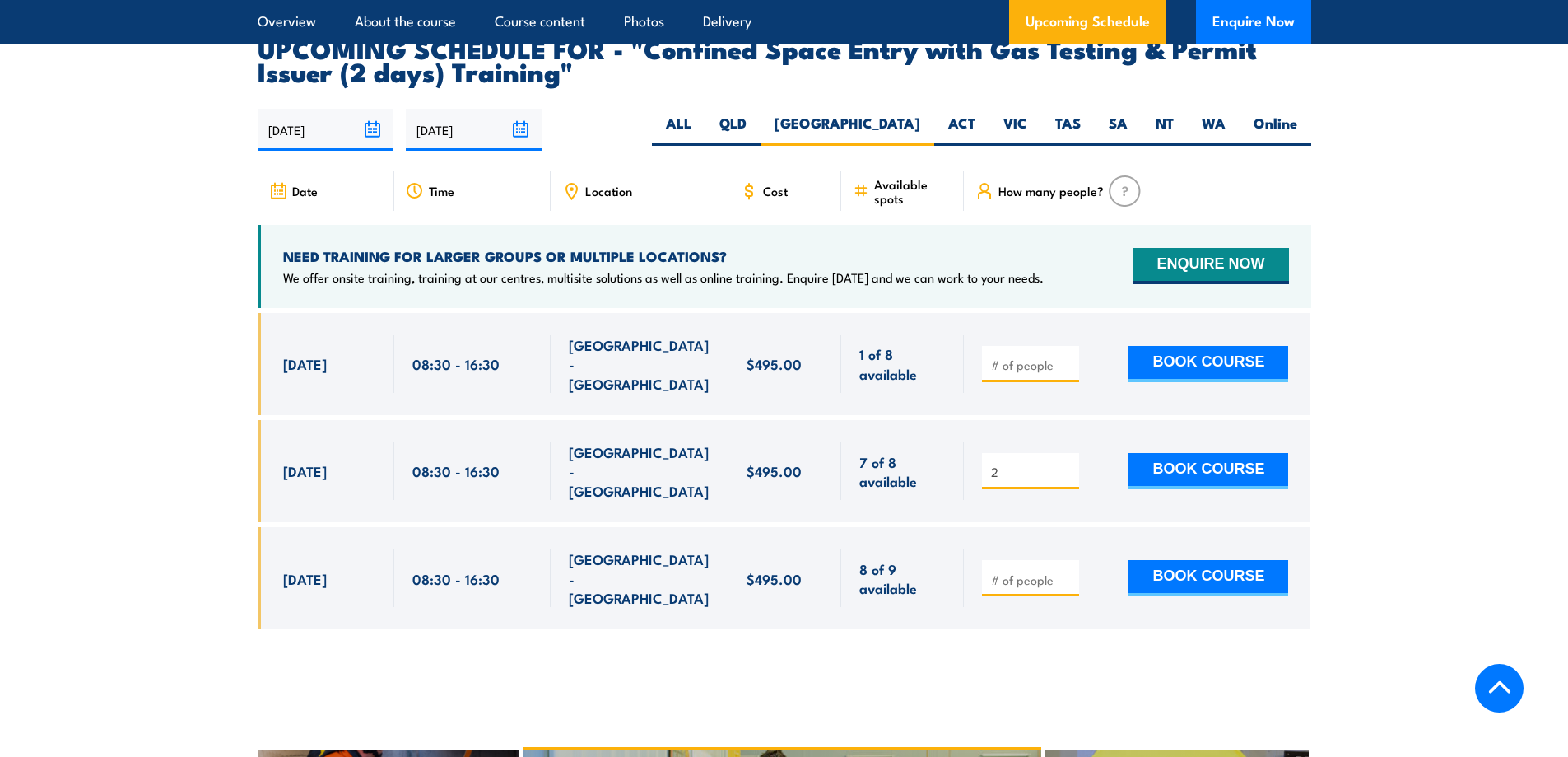
scroll to position [2904, 0]
